Goal: Information Seeking & Learning: Learn about a topic

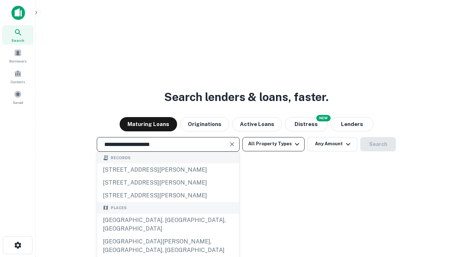
type input "**********"
click at [274, 144] on button "All Property Types" at bounding box center [274, 144] width 62 height 14
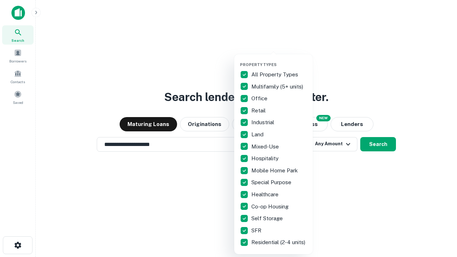
click at [279, 60] on button "button" at bounding box center [279, 60] width 79 height 0
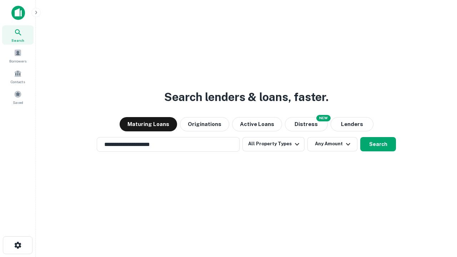
scroll to position [11, 0]
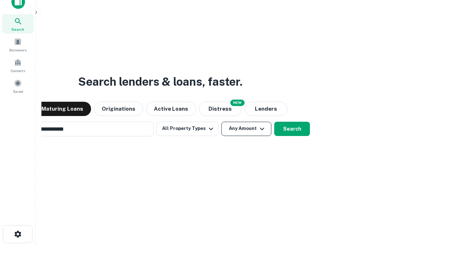
click at [221, 122] on button "Any Amount" at bounding box center [246, 129] width 50 height 14
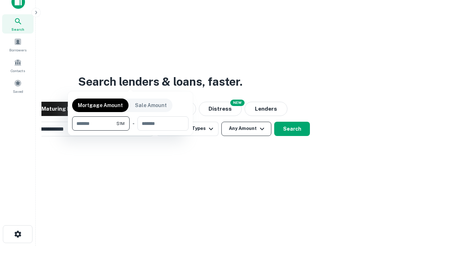
scroll to position [11, 0]
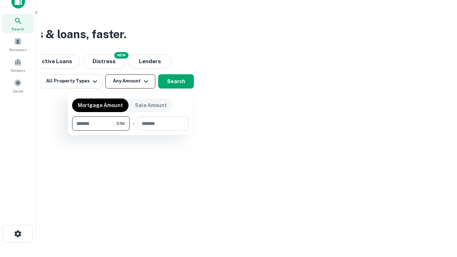
type input "*******"
click at [130, 131] on button "button" at bounding box center [130, 131] width 116 height 0
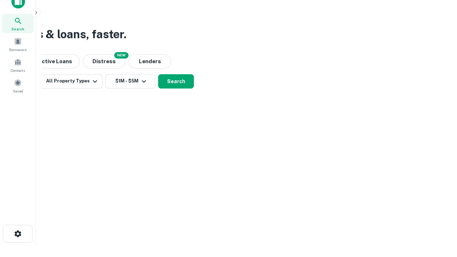
scroll to position [11, 0]
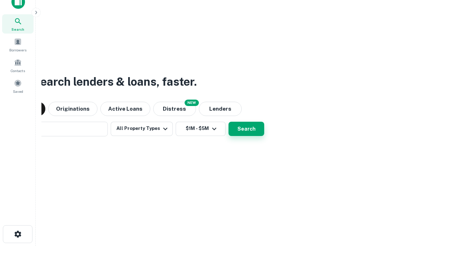
click at [229, 122] on button "Search" at bounding box center [247, 129] width 36 height 14
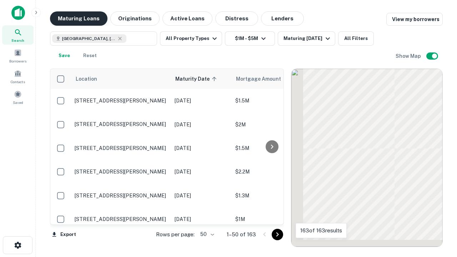
click at [79, 19] on button "Maturing Loans" at bounding box center [79, 18] width 58 height 14
